Goal: Book appointment/travel/reservation

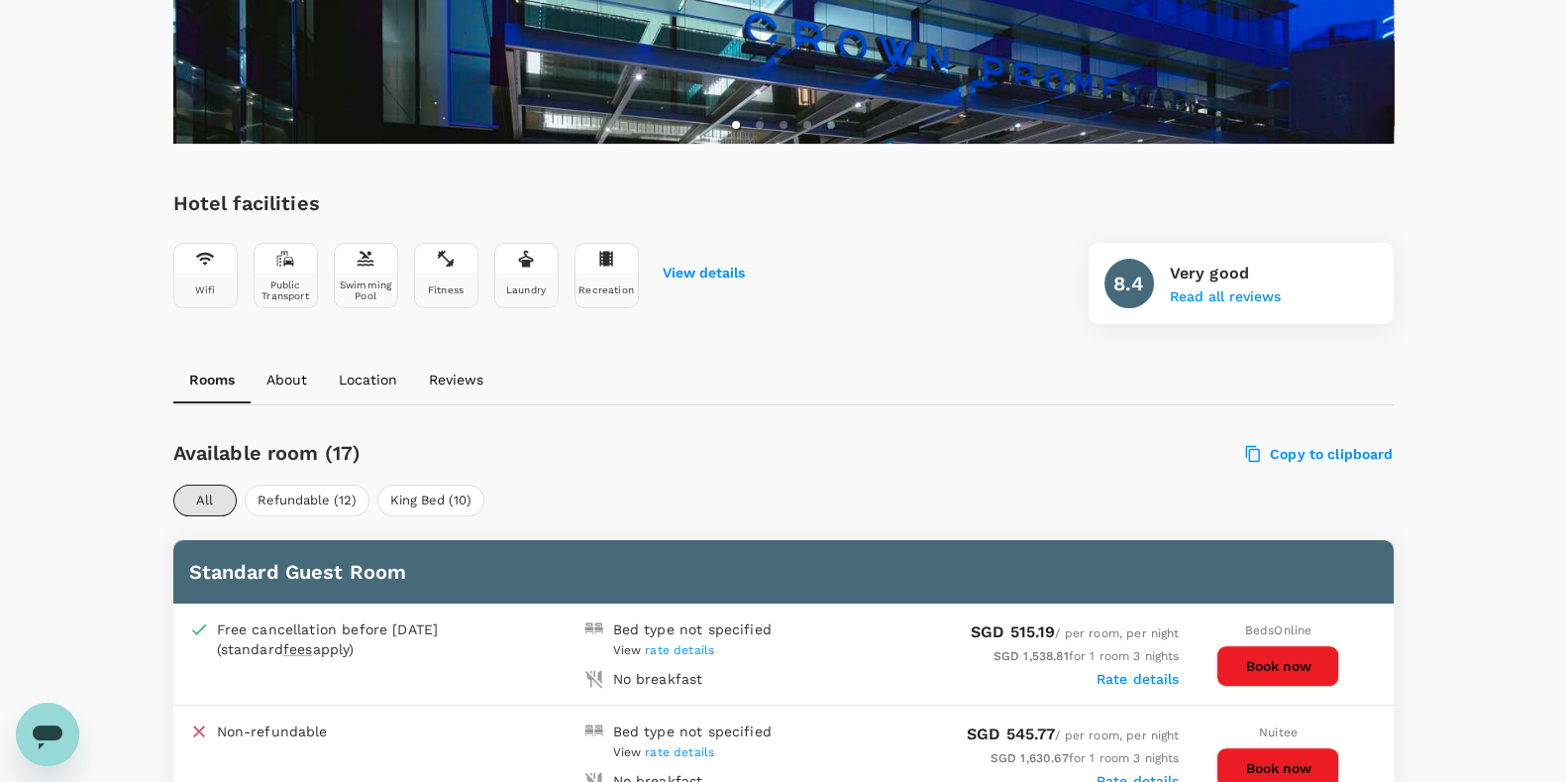
scroll to position [735, 0]
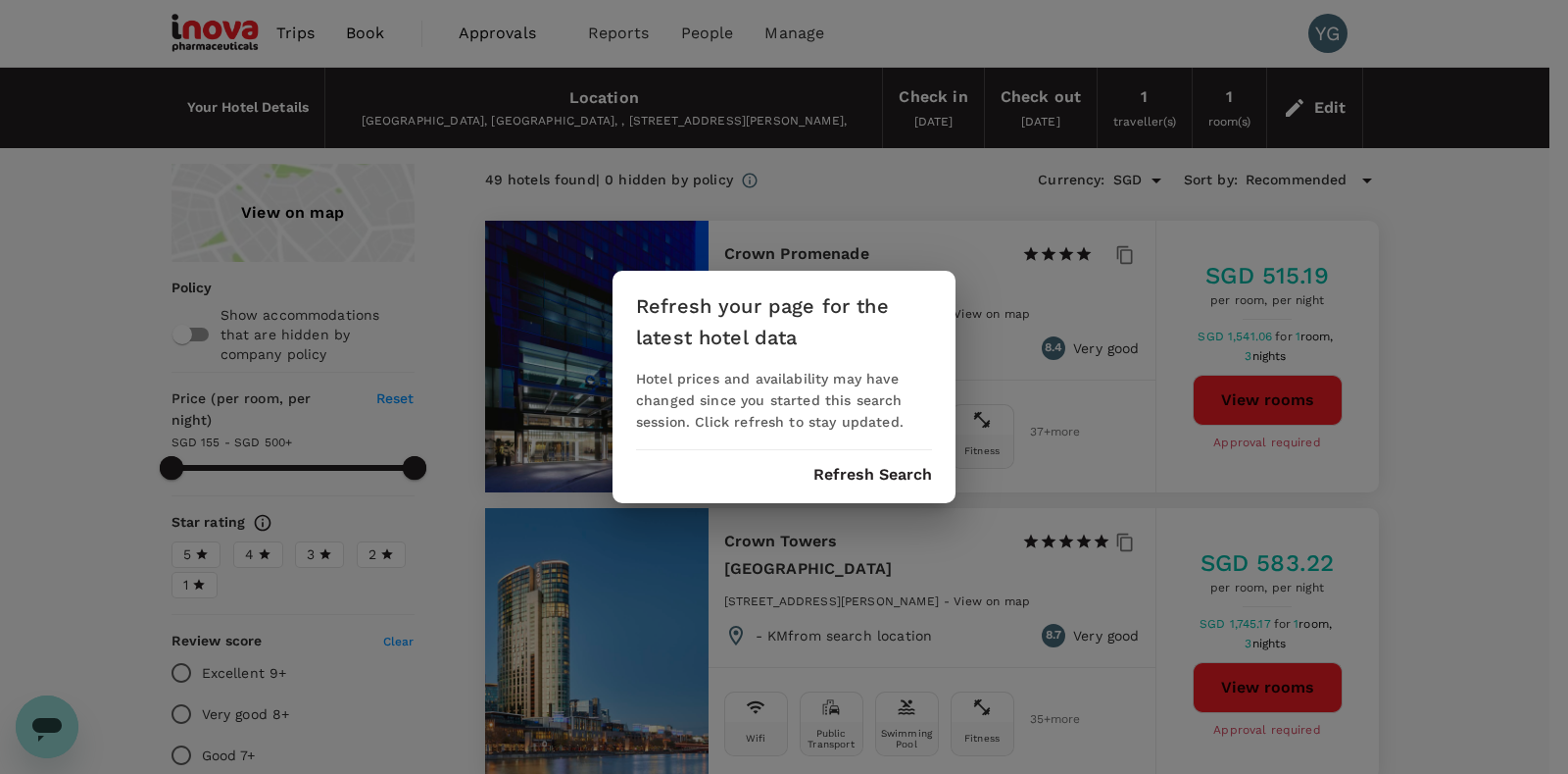
click at [1538, 405] on div "Refresh your page for the latest hotel data Hotel prices and availability may h…" at bounding box center [784, 387] width 1568 height 774
click at [1497, 231] on div "Refresh your page for the latest hotel data Hotel prices and availability may h…" at bounding box center [784, 387] width 1568 height 774
click at [863, 470] on button "Refresh Search" at bounding box center [873, 475] width 119 height 18
click at [1333, 110] on div "Refresh your page for the latest hotel data Hotel prices and availability may h…" at bounding box center [784, 387] width 1568 height 774
click at [1318, 104] on div "Refresh your page for the latest hotel data Hotel prices and availability may h…" at bounding box center [784, 387] width 1568 height 774
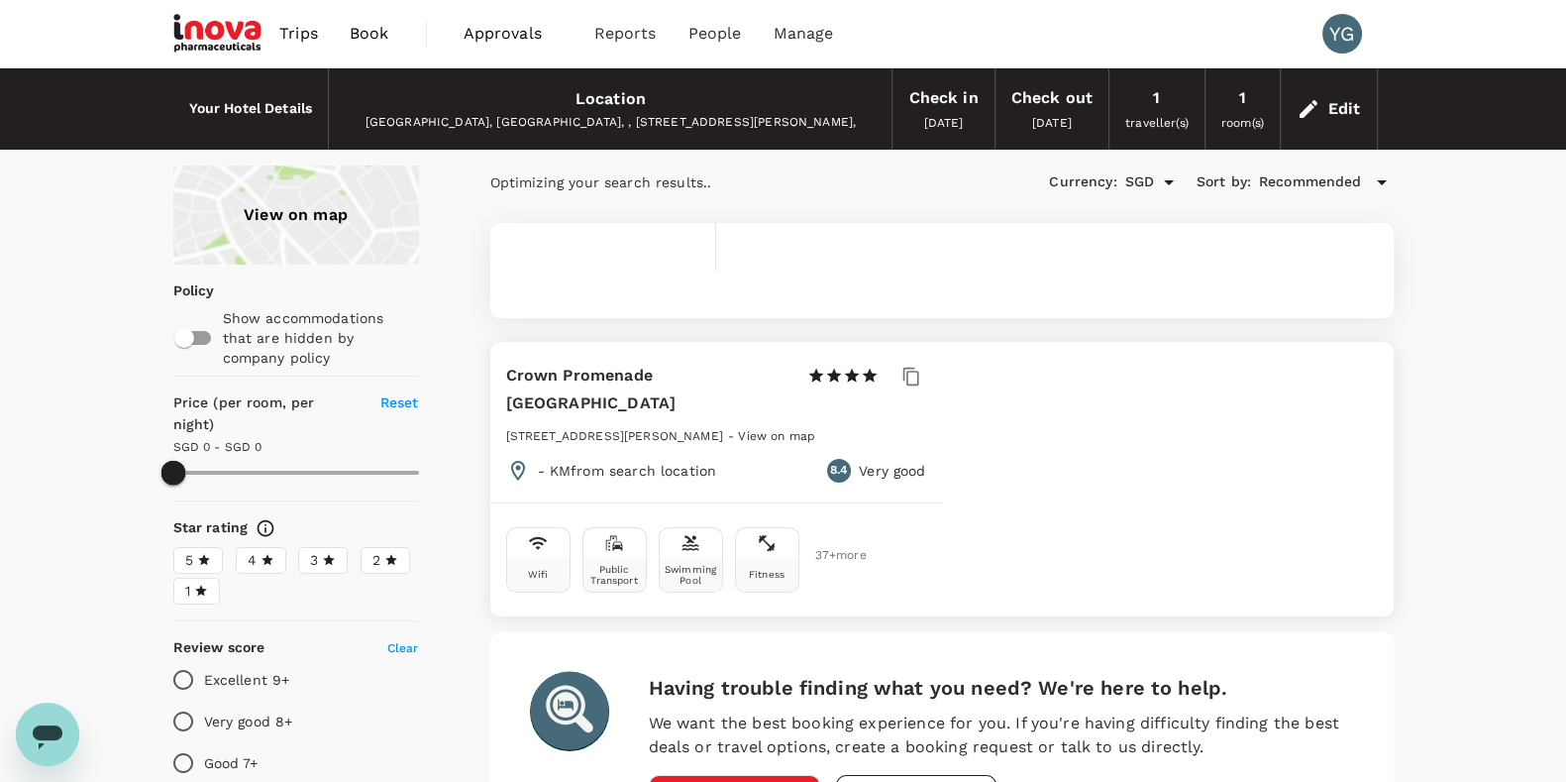
click at [1338, 102] on div "Edit" at bounding box center [1345, 109] width 33 height 28
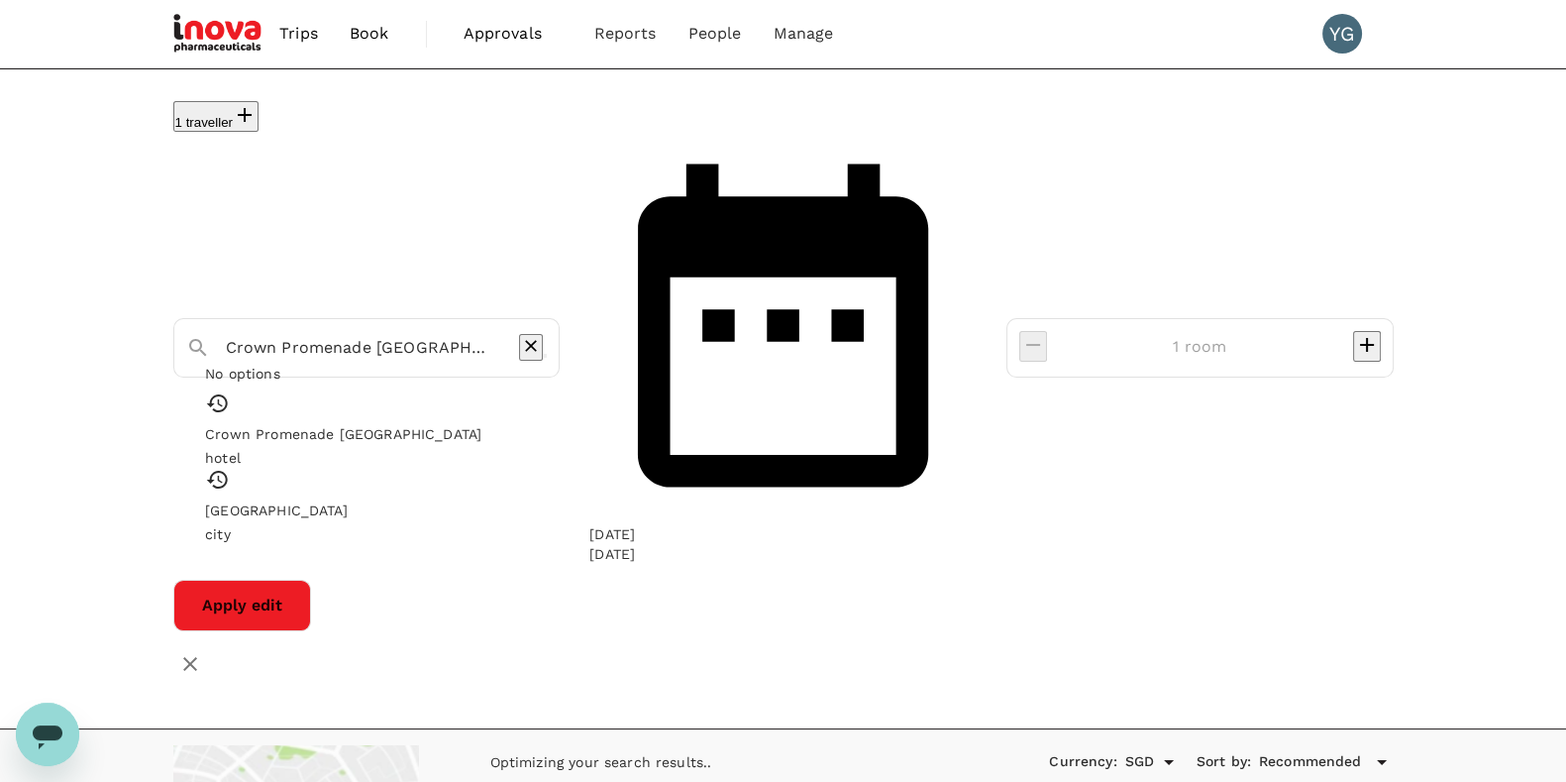
click at [305, 332] on input "Crown Promenade Melbourne" at bounding box center [359, 347] width 266 height 31
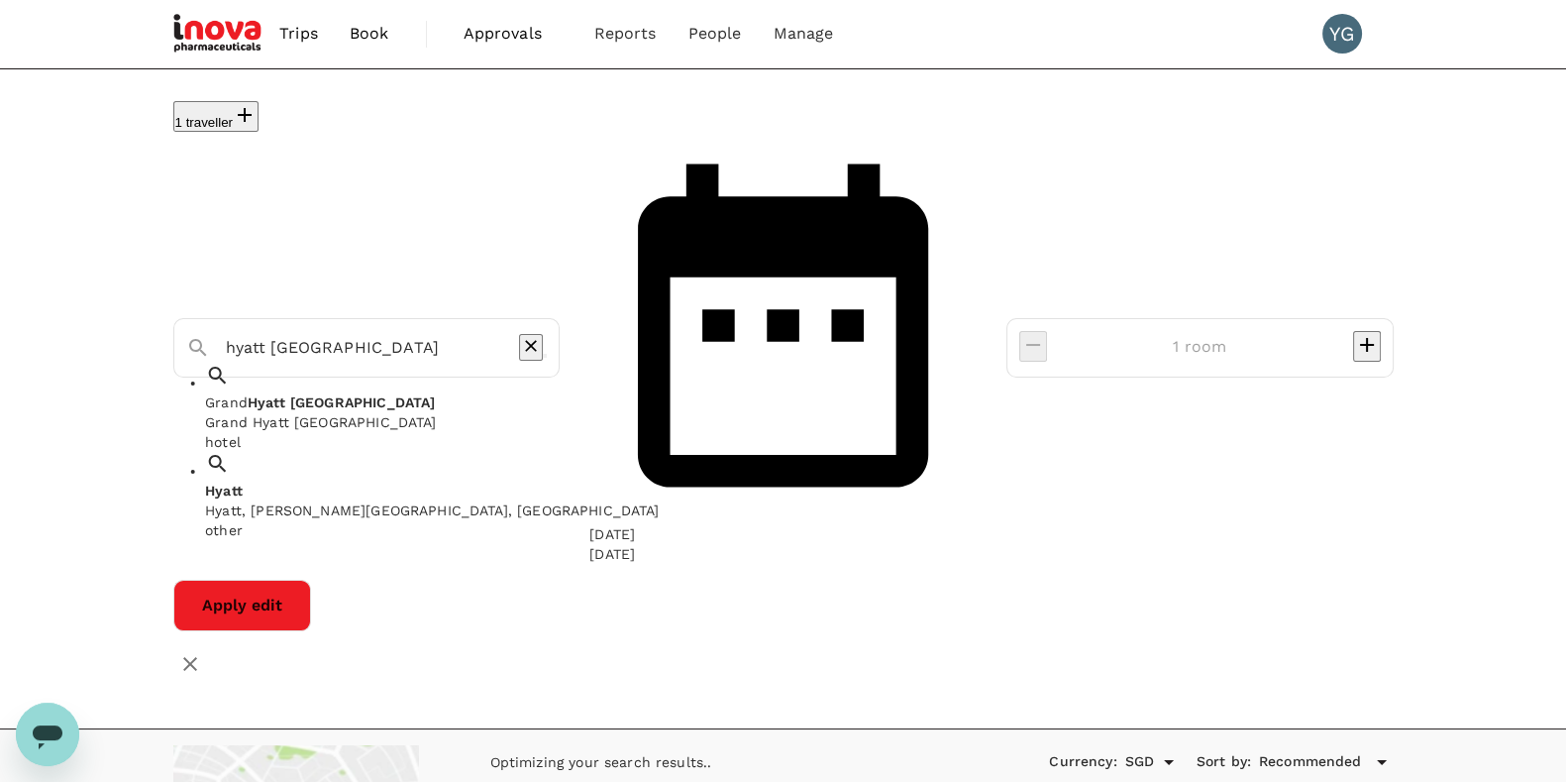
click at [341, 394] on span "Melbourne" at bounding box center [363, 402] width 146 height 16
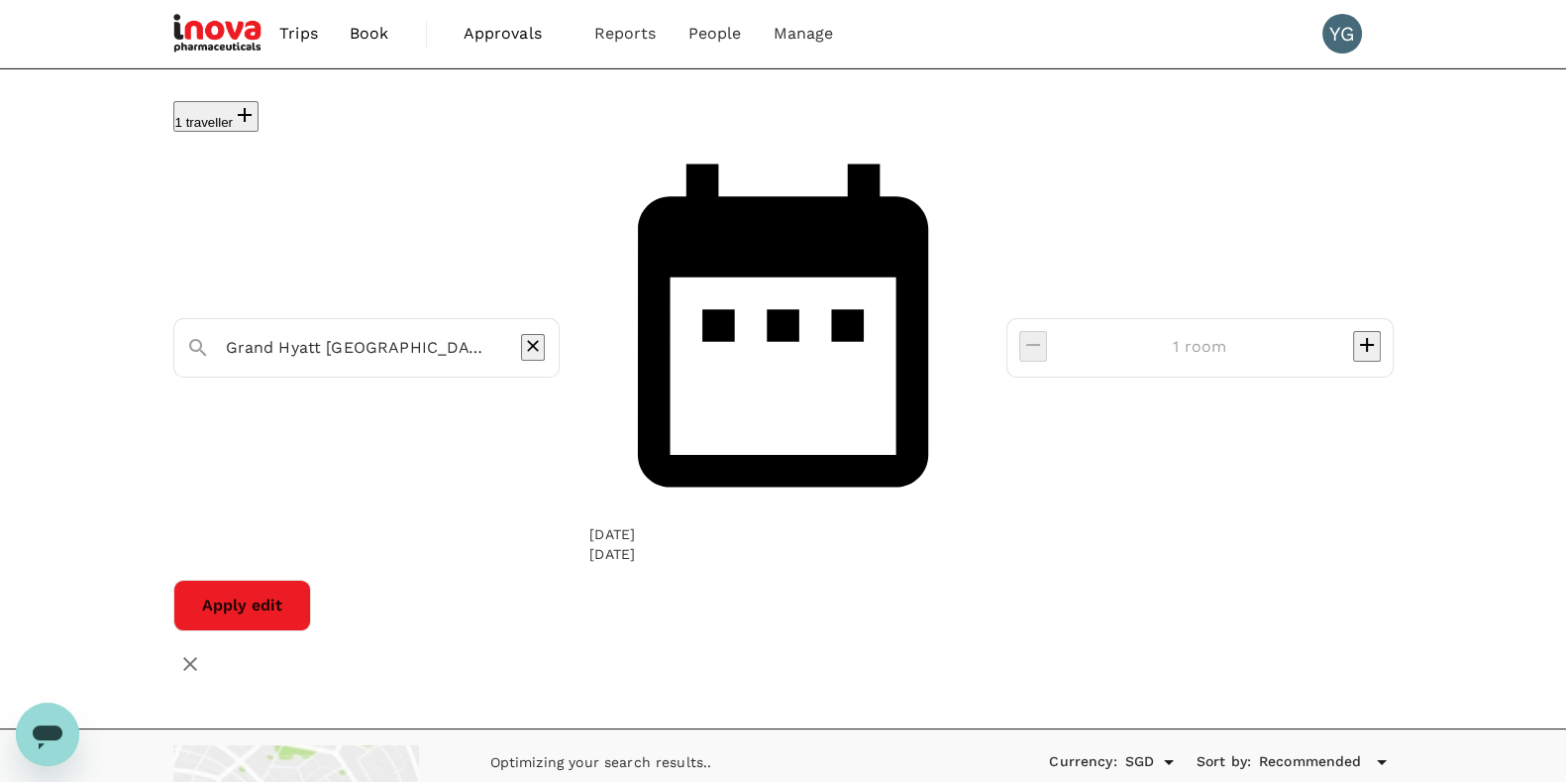
type input "Grand Hyatt Melbourne"
click at [311, 580] on button "Apply edit" at bounding box center [242, 606] width 138 height 52
click at [275, 332] on input "Grand Hyatt Melbourne" at bounding box center [359, 347] width 266 height 31
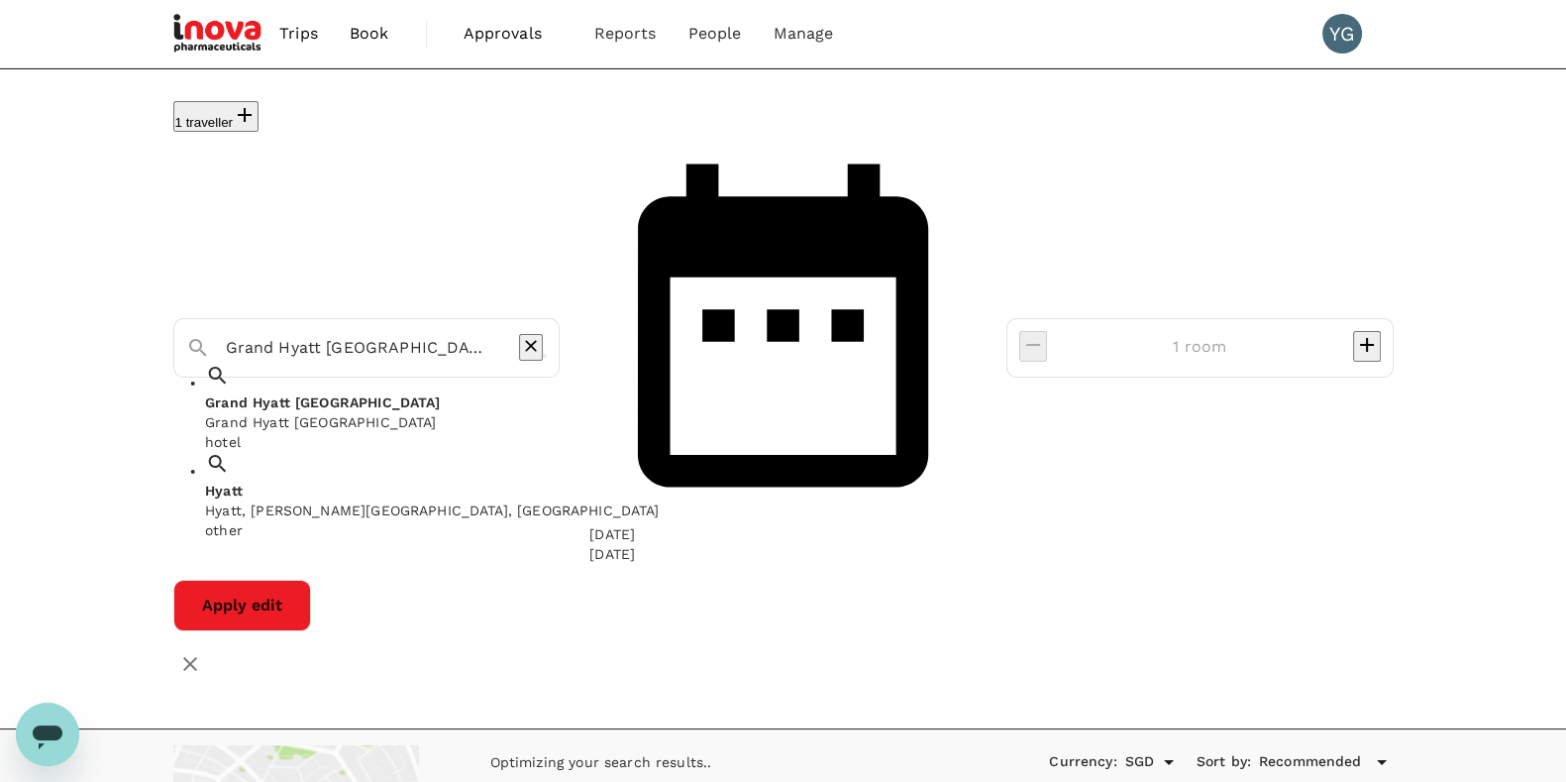
click at [275, 332] on input "Grand Hyatt Melbourne" at bounding box center [359, 347] width 266 height 31
type input "Grand Hyatt Melbourne"
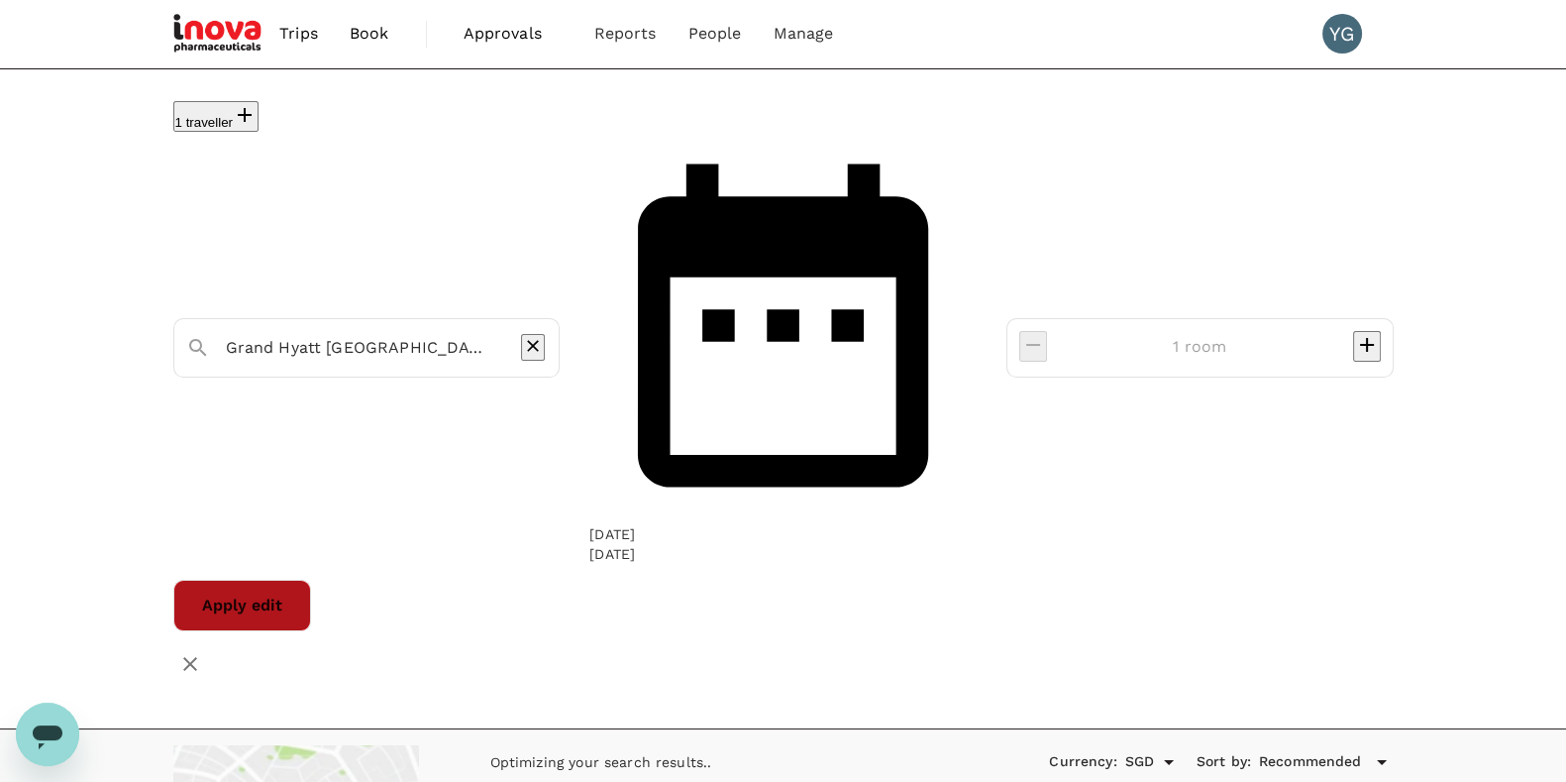
click at [311, 580] on button "Apply edit" at bounding box center [242, 606] width 138 height 52
click at [455, 332] on input "Grand Hyatt Melbourne" at bounding box center [359, 347] width 266 height 31
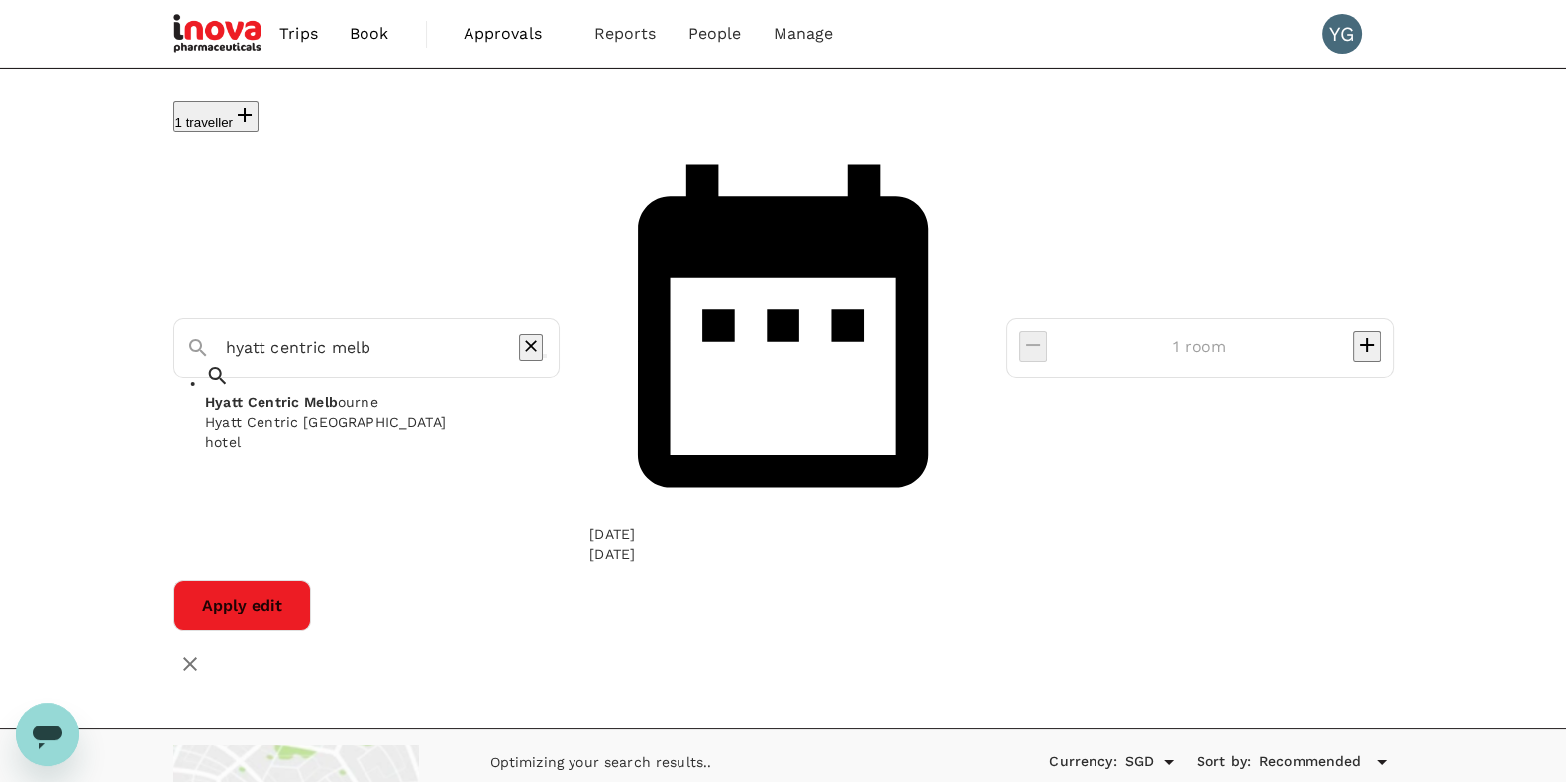
click at [243, 394] on span "Hyatt" at bounding box center [224, 402] width 38 height 16
type input "Hyatt Centric Melbourne"
click at [311, 580] on button "Apply edit" at bounding box center [242, 606] width 138 height 52
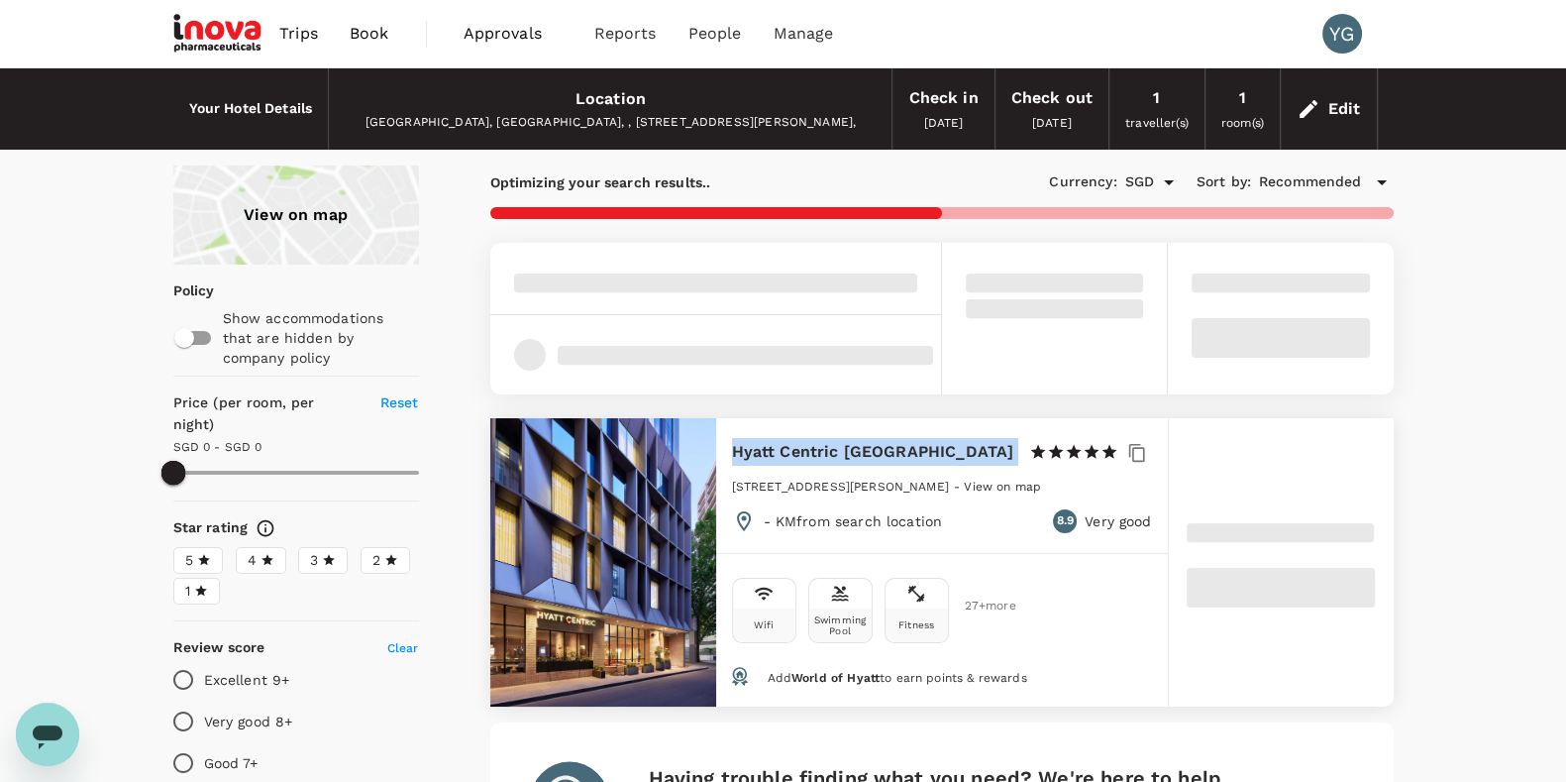
drag, startPoint x: 734, startPoint y: 453, endPoint x: 936, endPoint y: 444, distance: 202.3
click at [936, 444] on div "Hyatt Centric Melbourne 1 Star 2 Stars 3 Stars 4 Stars 5 Stars" at bounding box center [925, 452] width 387 height 28
copy div "Hyatt Centric [GEOGRAPHIC_DATA]"
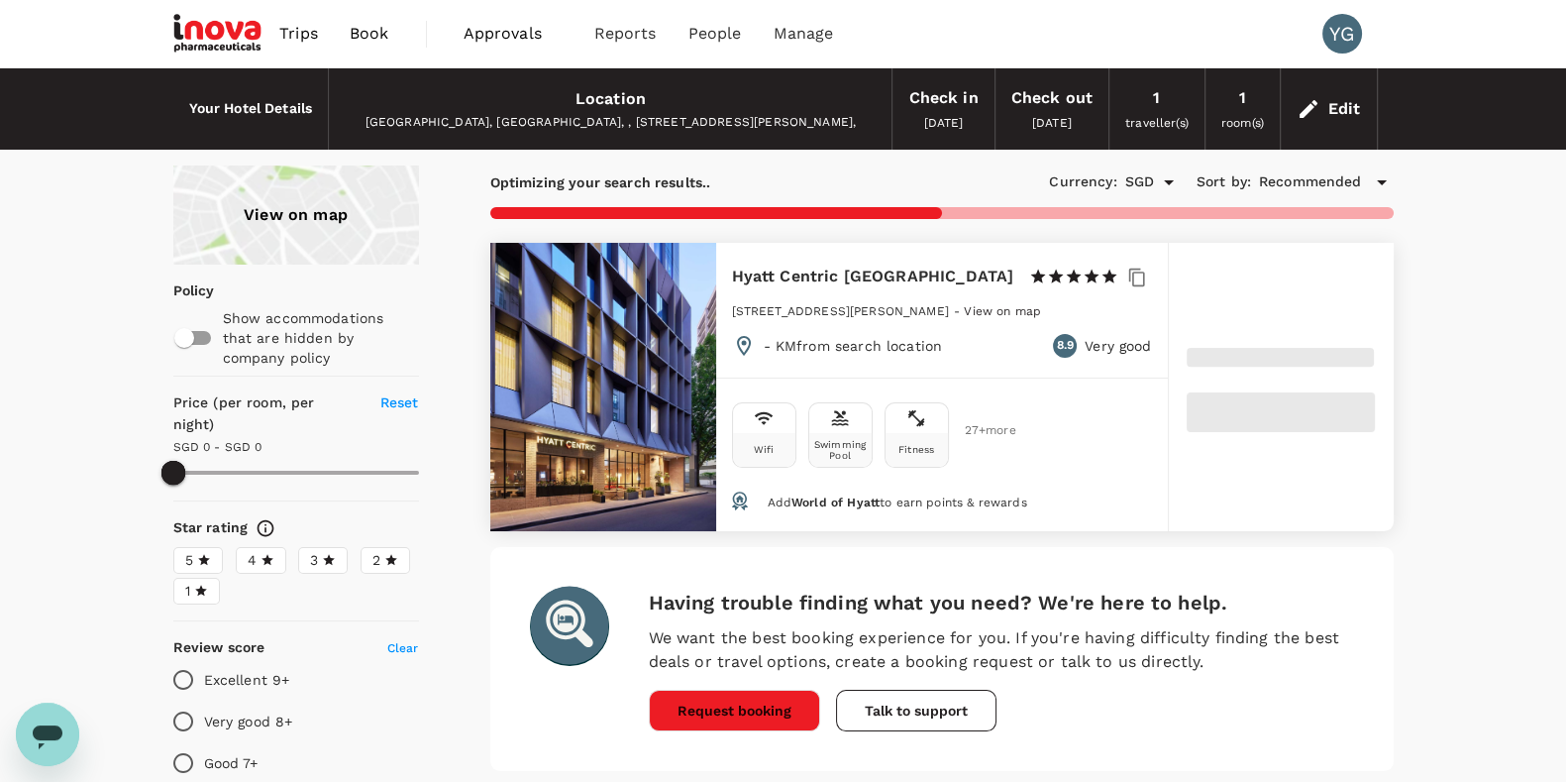
click at [1540, 497] on div "View on map Policy Show accommodations that are hidden by company policy Price …" at bounding box center [783, 785] width 1566 height 1241
click at [1273, 401] on span at bounding box center [1280, 412] width 187 height 40
click at [1471, 515] on div "View on map Policy Show accommodations that are hidden by company policy Price …" at bounding box center [783, 785] width 1566 height 1241
click at [1503, 337] on div "View on map Policy Show accommodations that are hidden by company policy Price …" at bounding box center [783, 785] width 1566 height 1241
click at [1483, 320] on div "View on map Policy Show accommodations that are hidden by company policy Price …" at bounding box center [783, 785] width 1566 height 1241
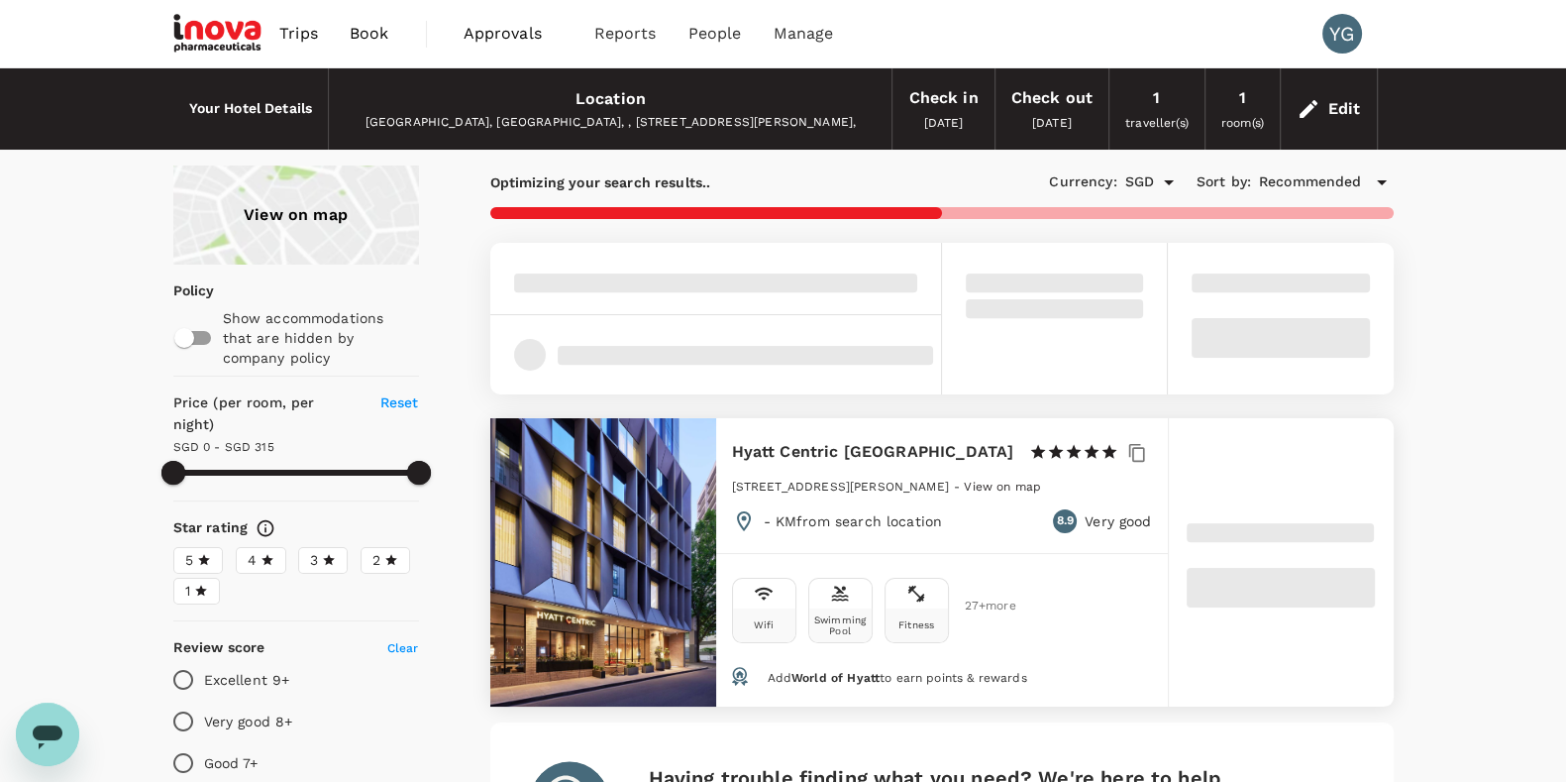
click at [1501, 443] on div "View on map Policy Show accommodations that are hidden by company policy Price …" at bounding box center [783, 785] width 1566 height 1241
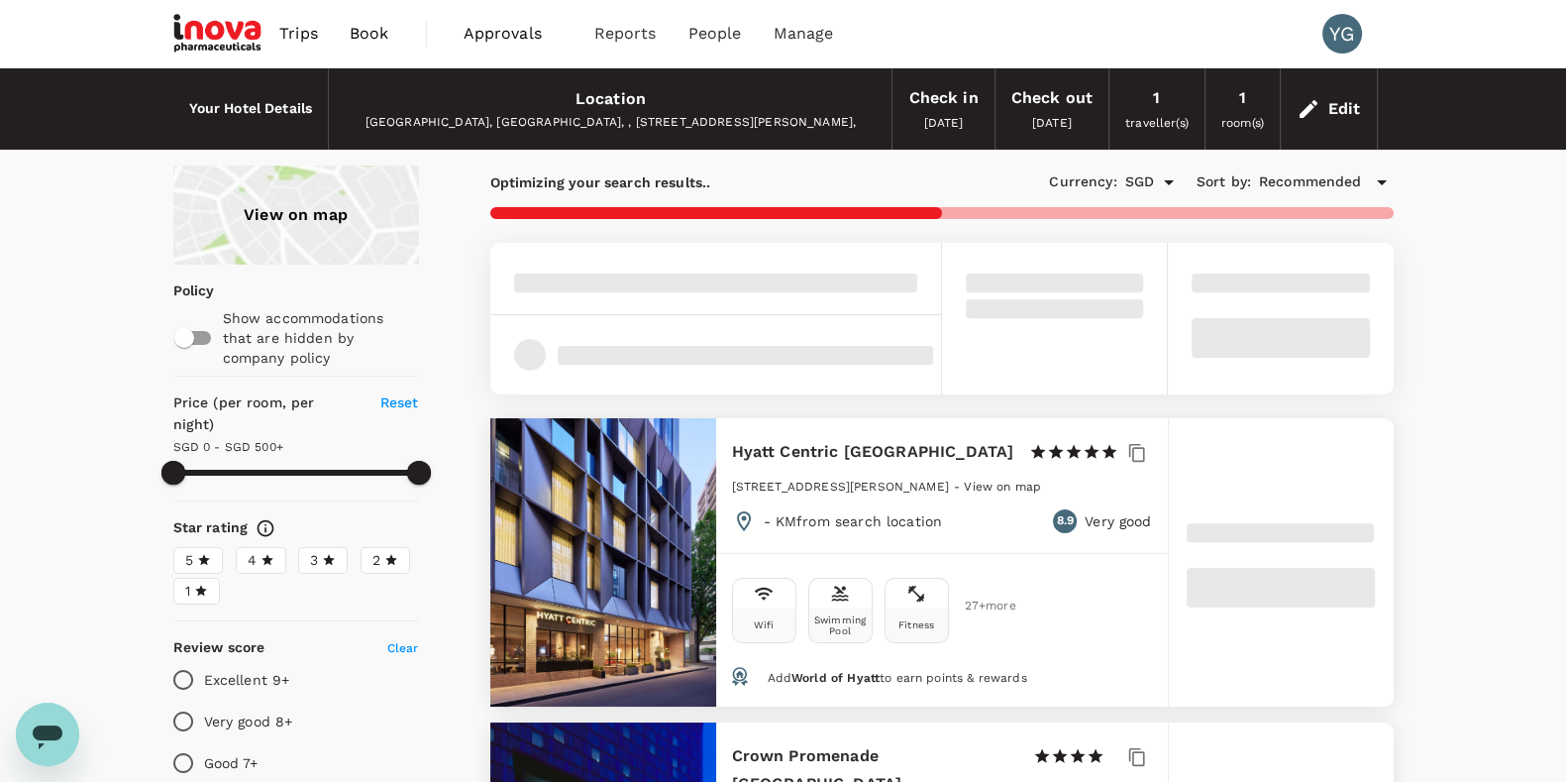
type input "500"
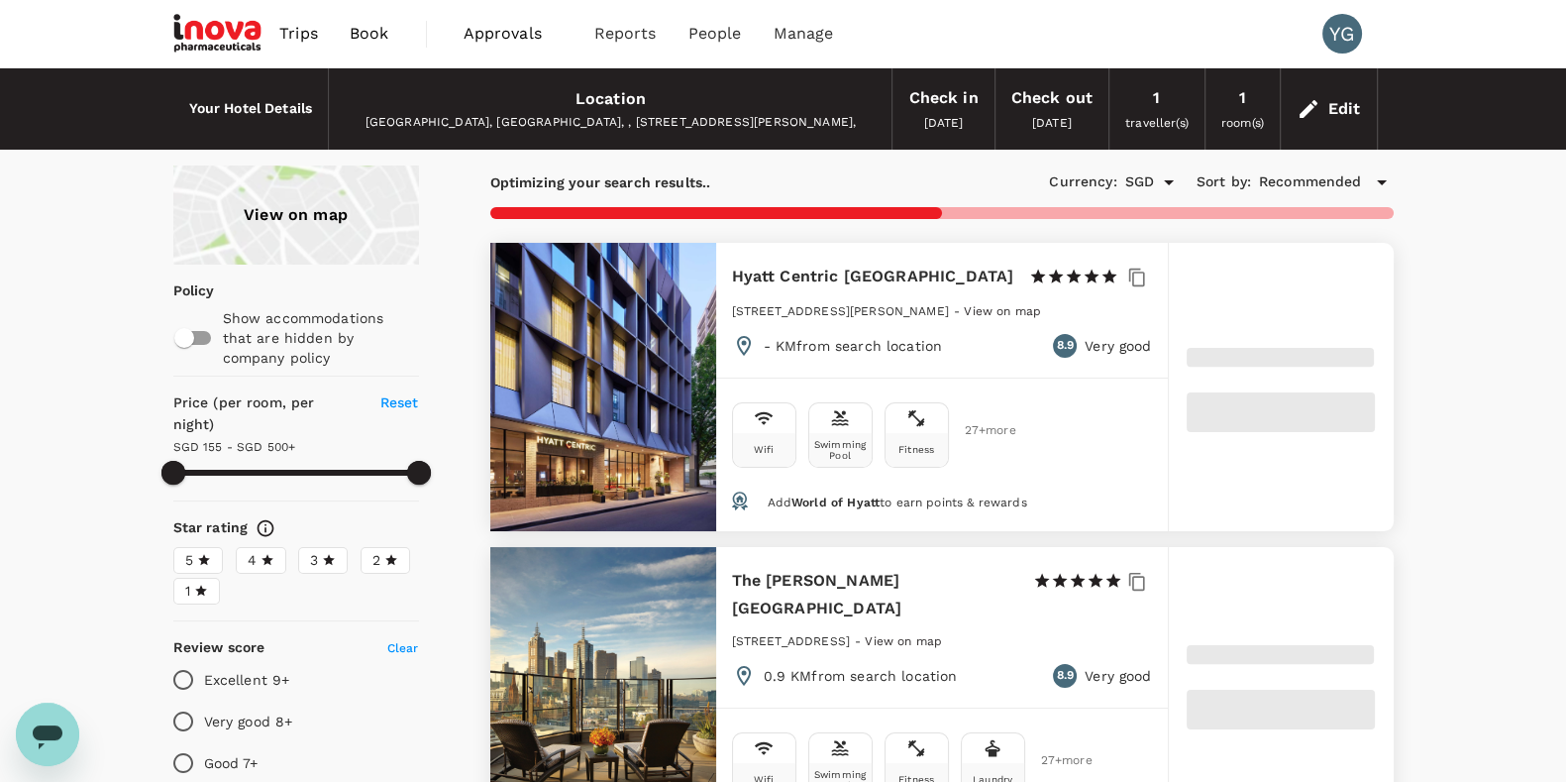
click at [867, 274] on h6 "Hyatt Centric [GEOGRAPHIC_DATA]" at bounding box center [873, 277] width 282 height 28
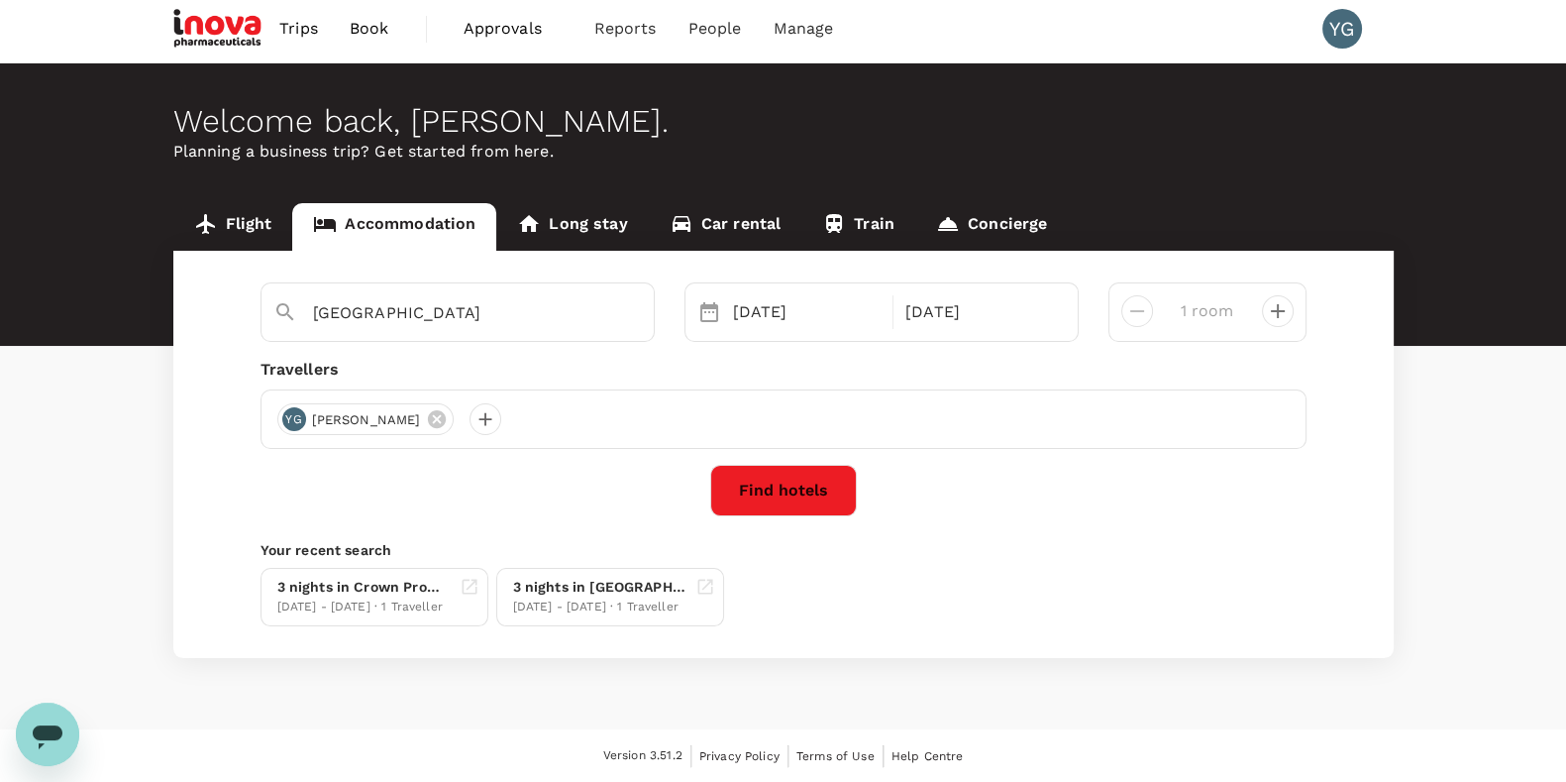
click at [1496, 492] on div "Flight Accommodation Long stay Car rental Train Concierge [GEOGRAPHIC_DATA] [DA…" at bounding box center [783, 430] width 1566 height 455
click at [579, 600] on div "[DATE] - [DATE] · 1 Traveller" at bounding box center [600, 607] width 174 height 20
click at [589, 600] on div "[DATE] - [DATE] · 1 Traveller" at bounding box center [600, 607] width 174 height 20
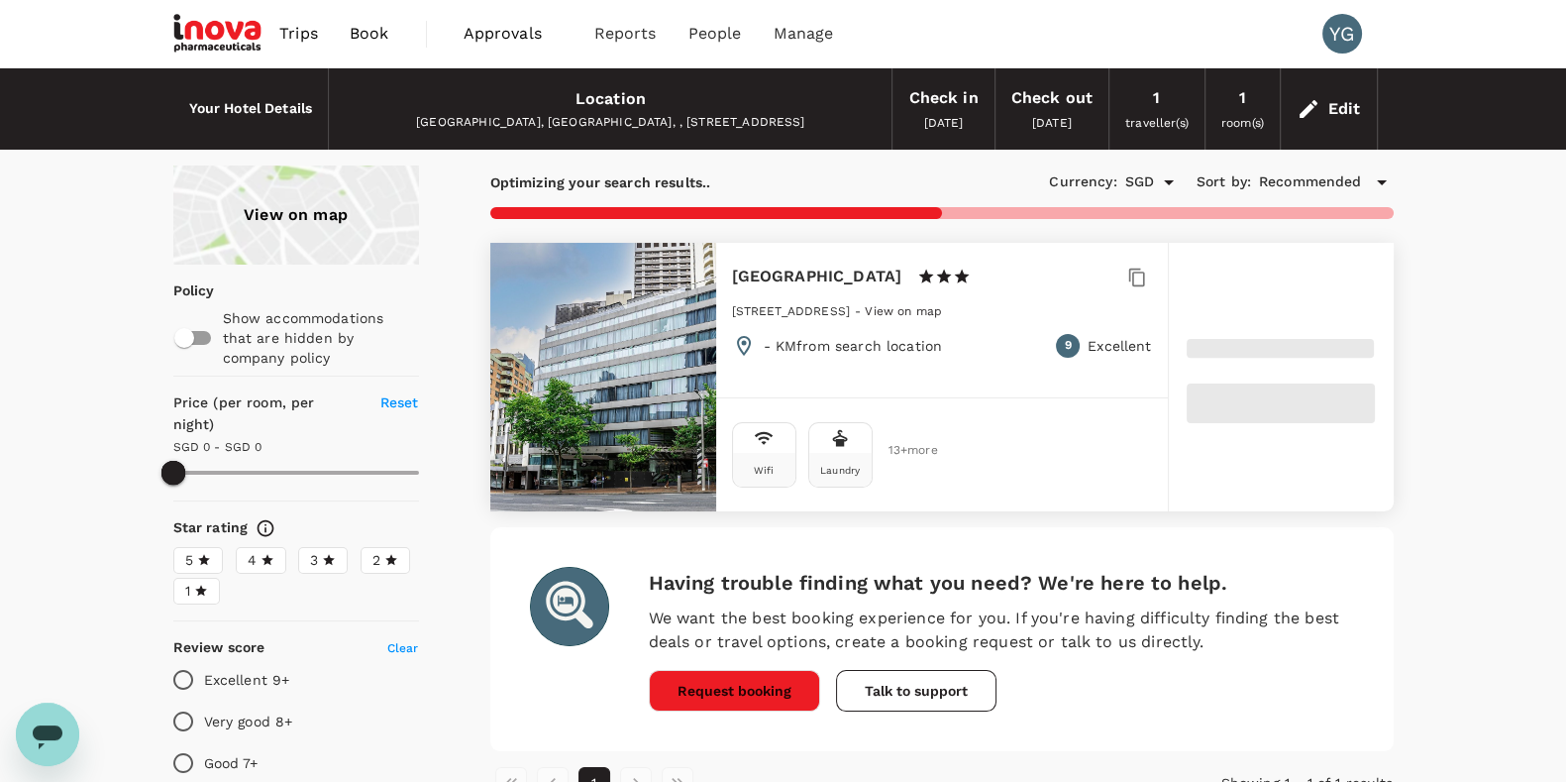
click at [1504, 473] on div "View on map Policy Show accommodations that are hidden by company policy Price …" at bounding box center [783, 692] width 1566 height 1055
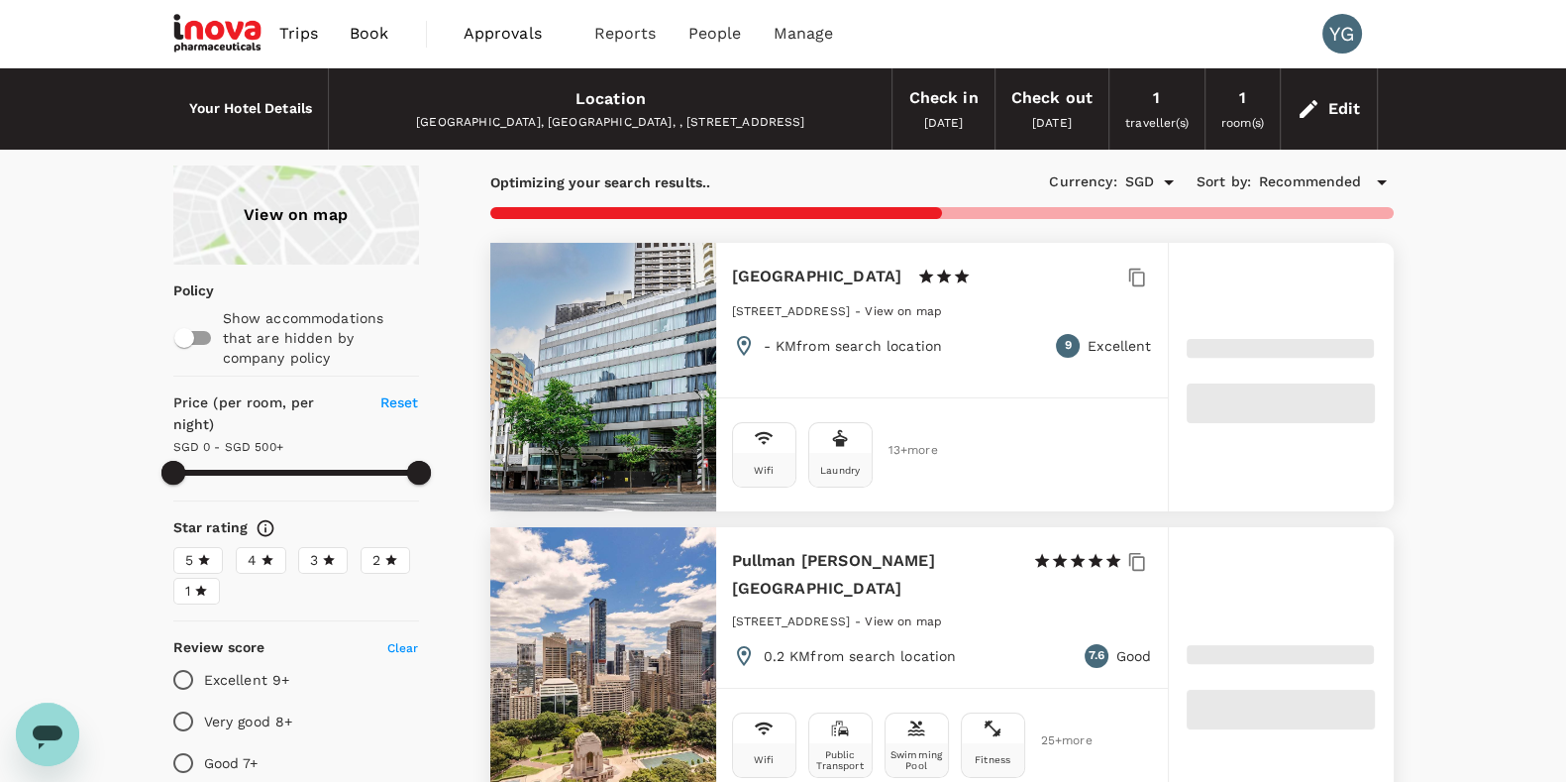
type input "500"
